Goal: Transaction & Acquisition: Purchase product/service

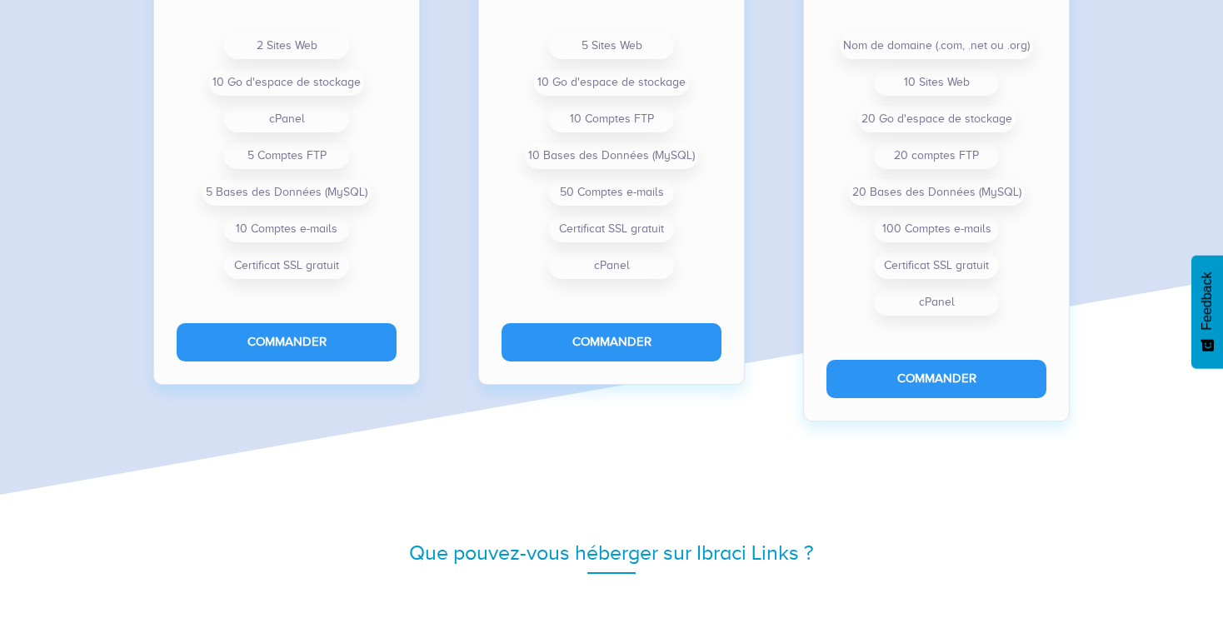
scroll to position [1465, 0]
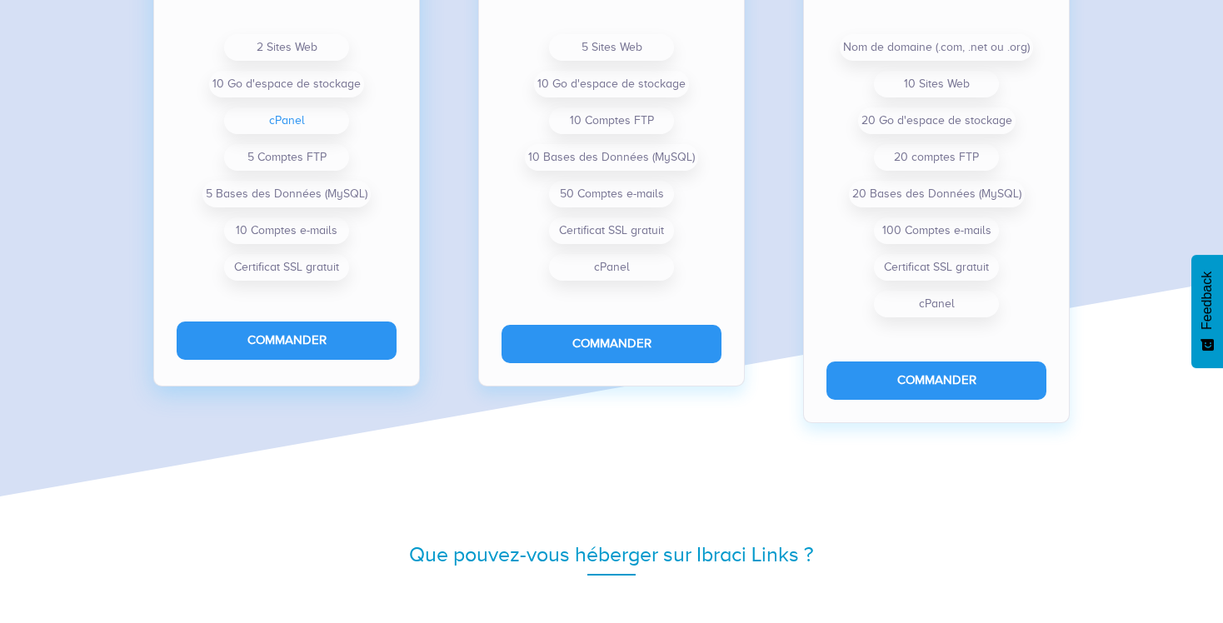
click at [317, 117] on li "cPanel" at bounding box center [286, 121] width 125 height 27
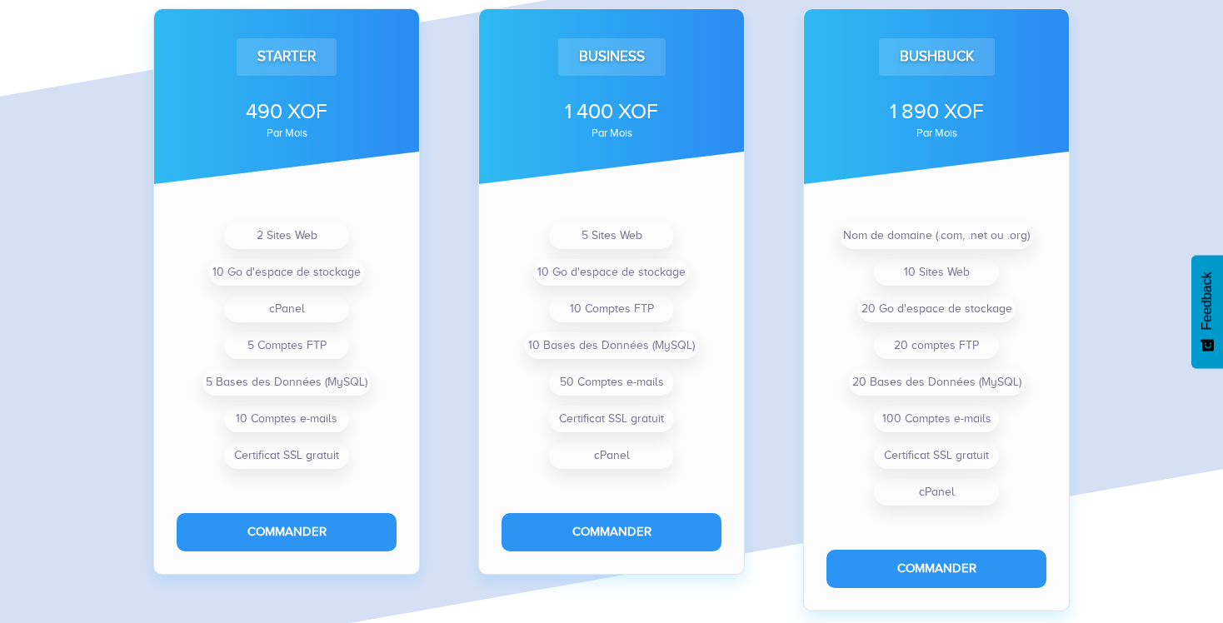
scroll to position [1277, 0]
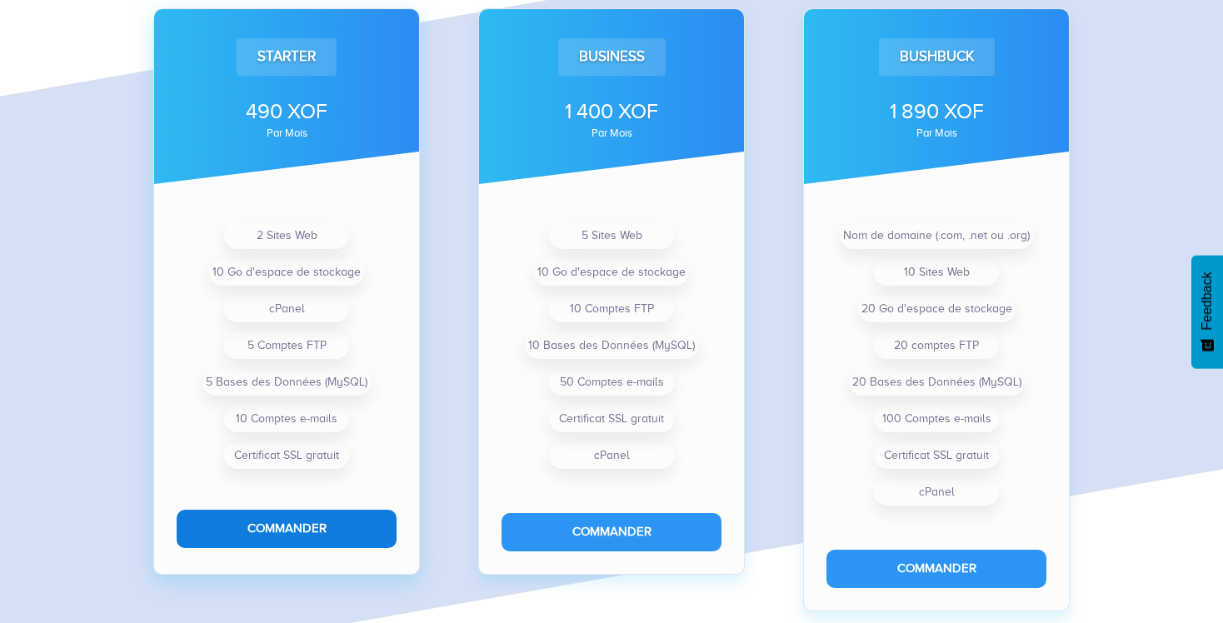
click at [312, 531] on button "Commander" at bounding box center [287, 529] width 220 height 38
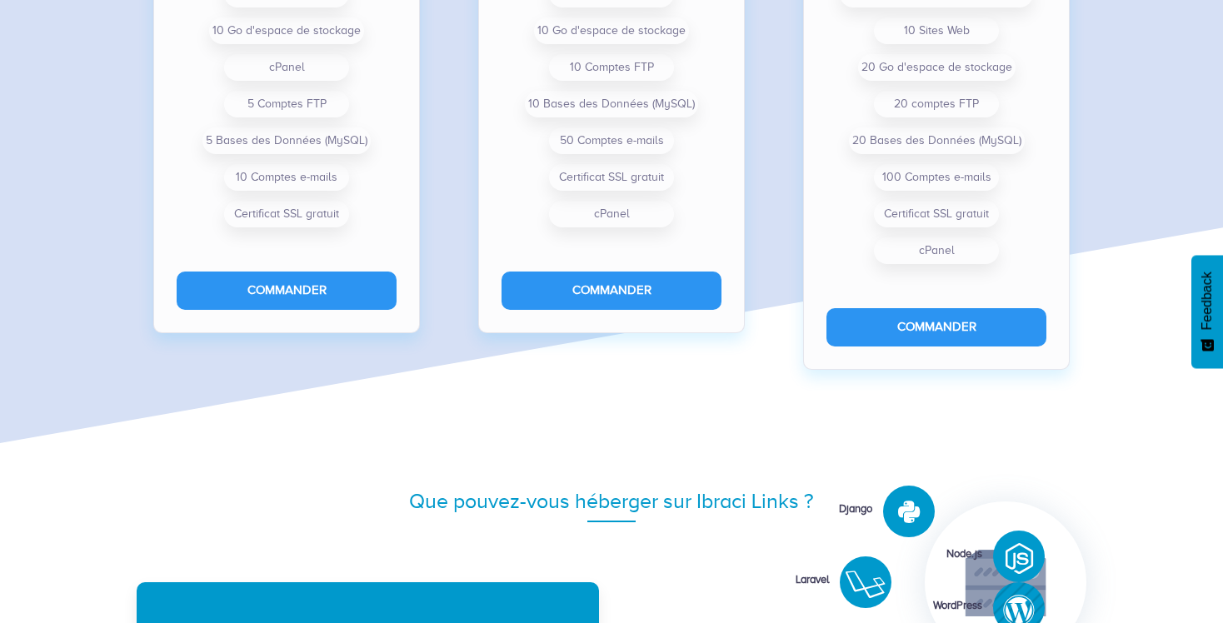
scroll to position [1518, 0]
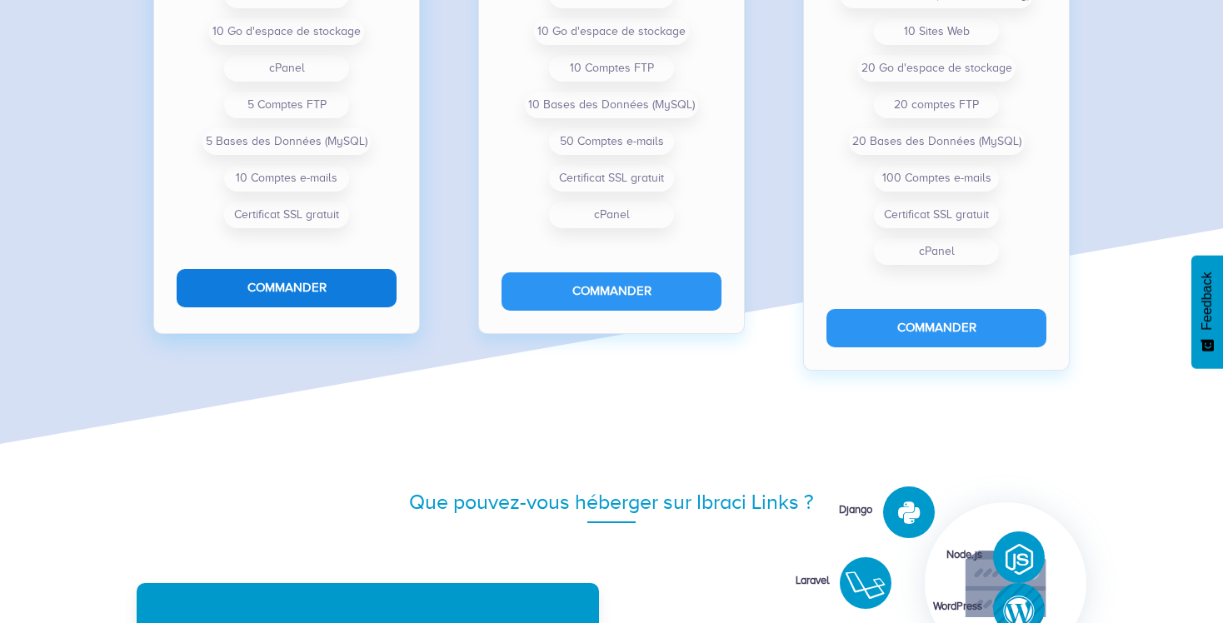
click at [316, 288] on button "Commander" at bounding box center [287, 288] width 220 height 38
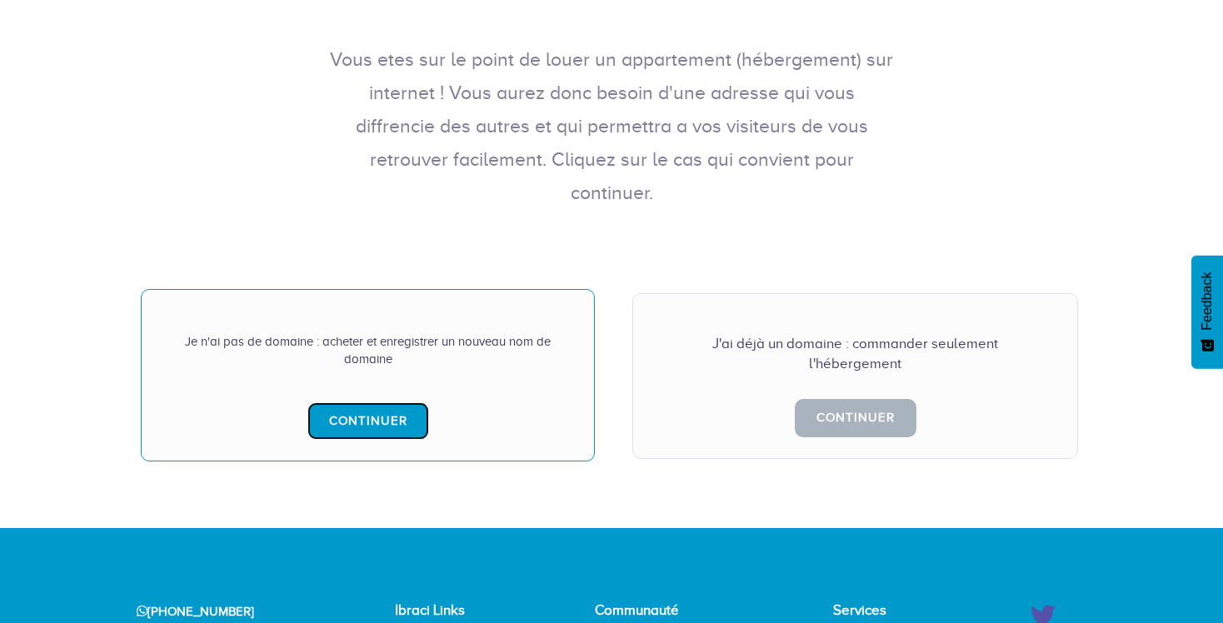
scroll to position [290, 0]
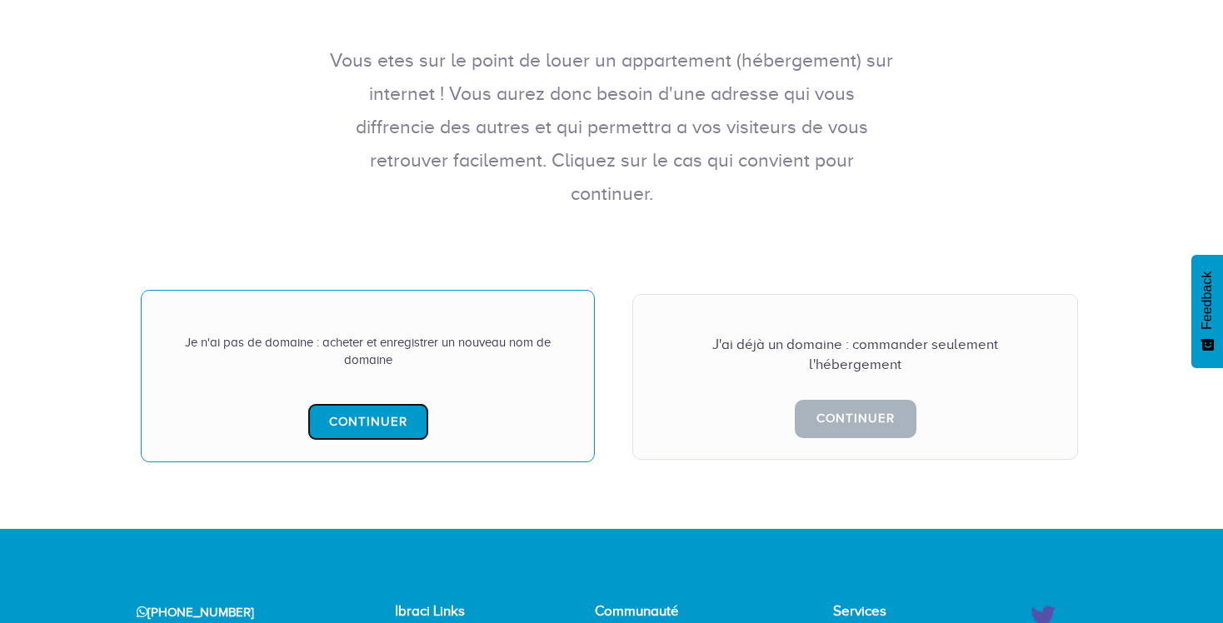
click at [354, 403] on link "Continuer" at bounding box center [369, 422] width 122 height 38
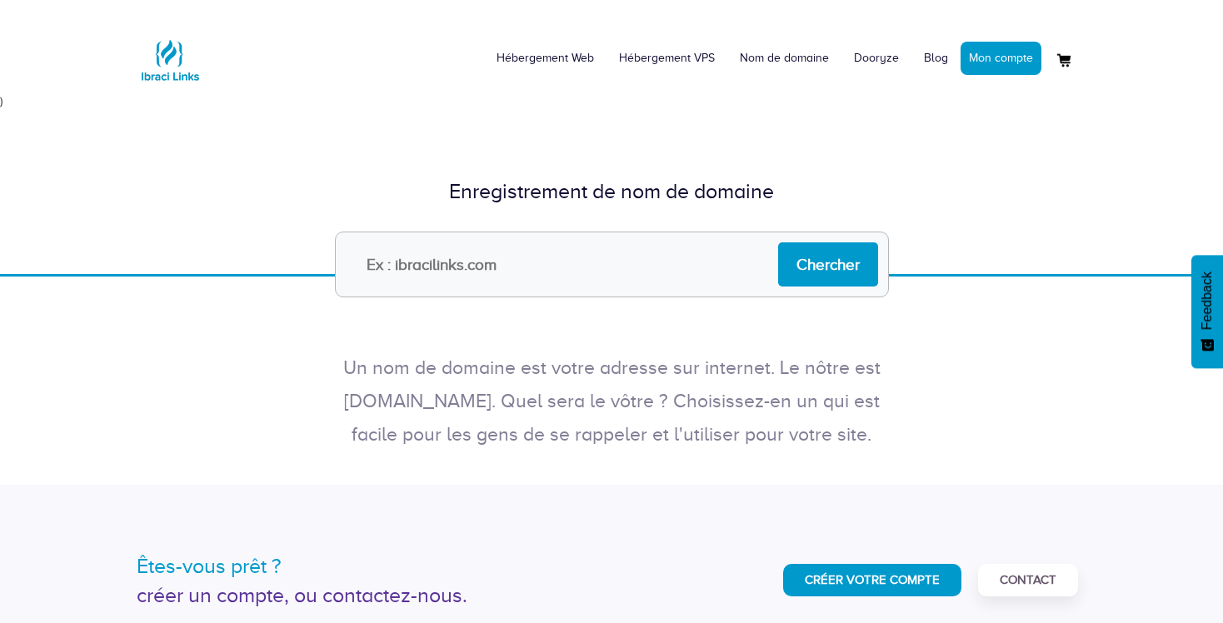
click at [458, 269] on input "text" at bounding box center [612, 265] width 554 height 66
type input "[DOMAIN_NAME]"
click at [799, 267] on input "Chercher" at bounding box center [828, 265] width 100 height 44
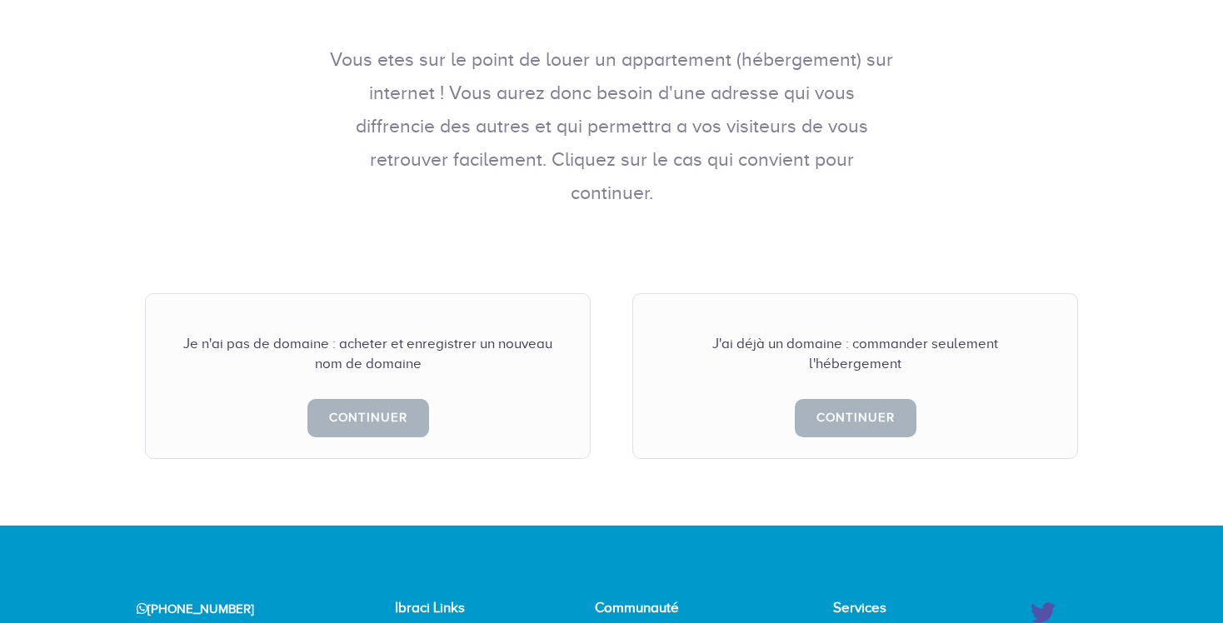
scroll to position [291, 0]
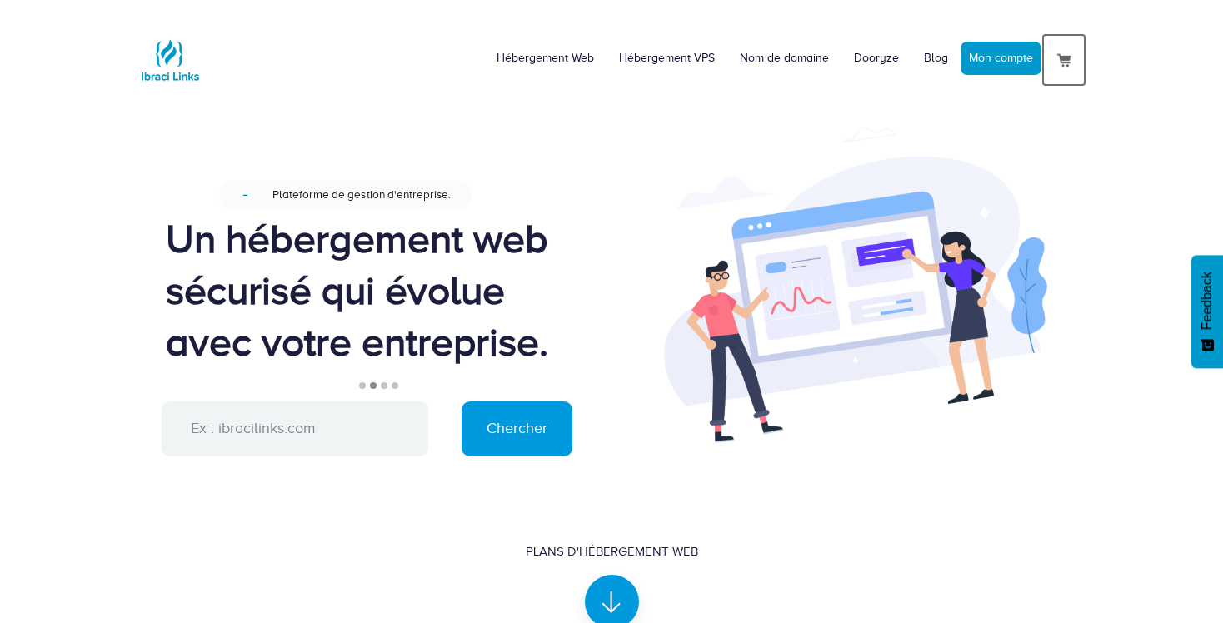
click at [1065, 67] on img at bounding box center [1064, 60] width 20 height 20
